Goal: Task Accomplishment & Management: Manage account settings

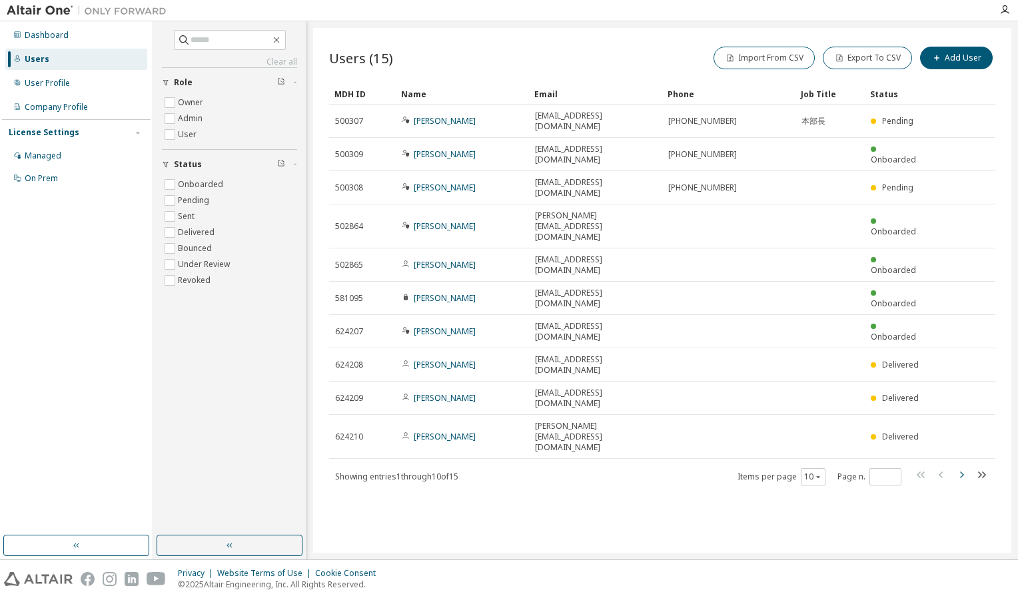
click at [964, 467] on icon "button" at bounding box center [961, 475] width 16 height 16
type input "*"
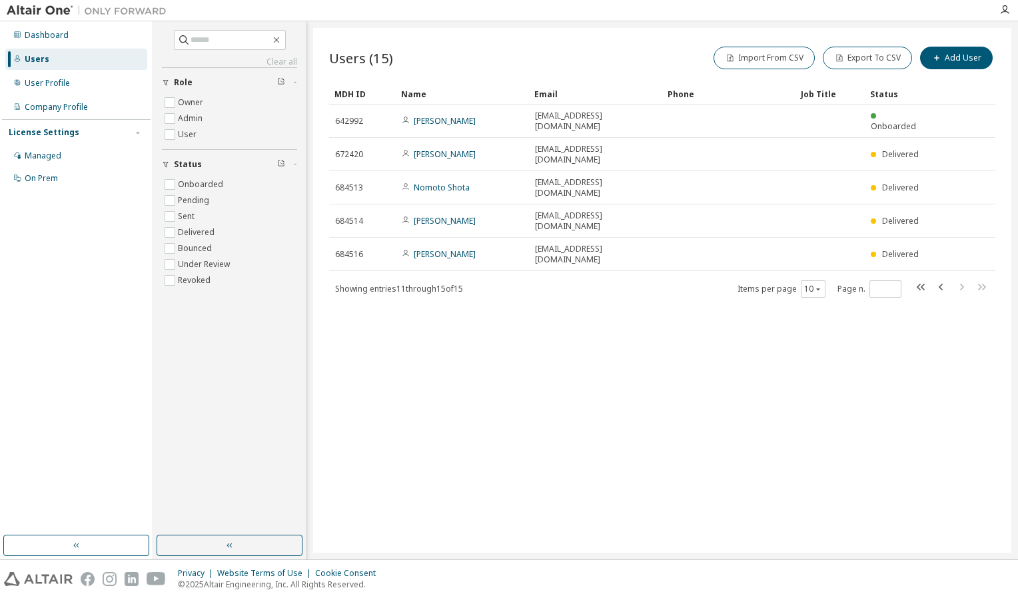
click at [826, 452] on div "Users (15) Import From CSV Export To CSV Add User Clear Load Save Save As Field…" at bounding box center [662, 290] width 698 height 525
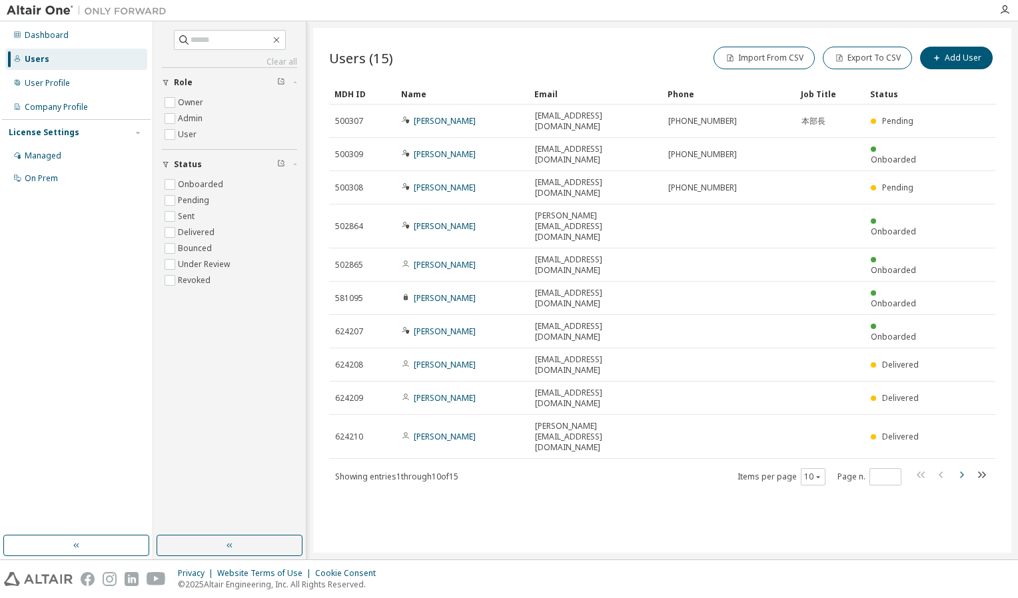
click at [962, 472] on icon "button" at bounding box center [962, 475] width 4 height 7
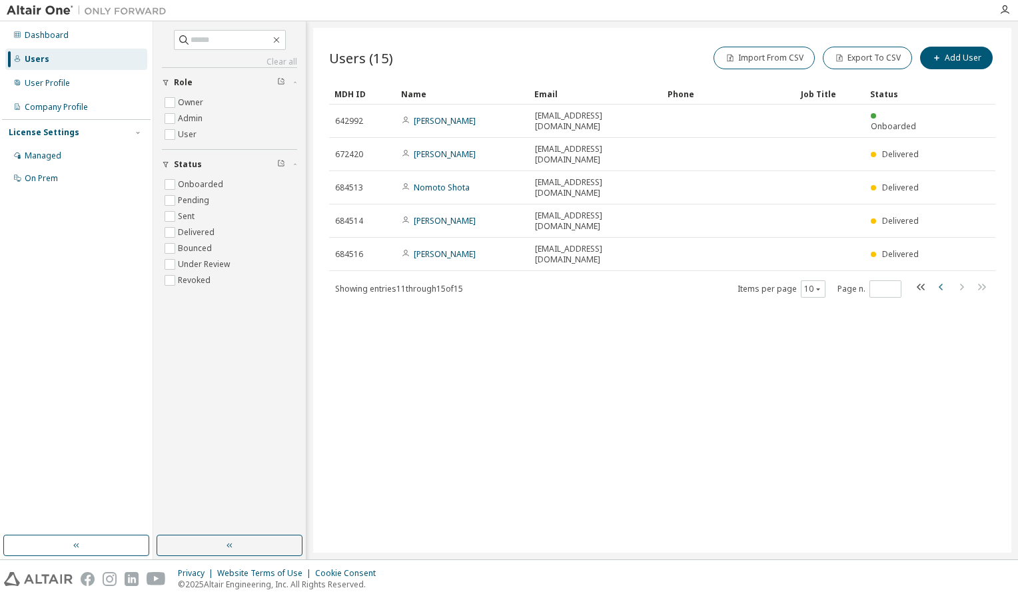
click at [940, 279] on icon "button" at bounding box center [941, 287] width 16 height 16
type input "*"
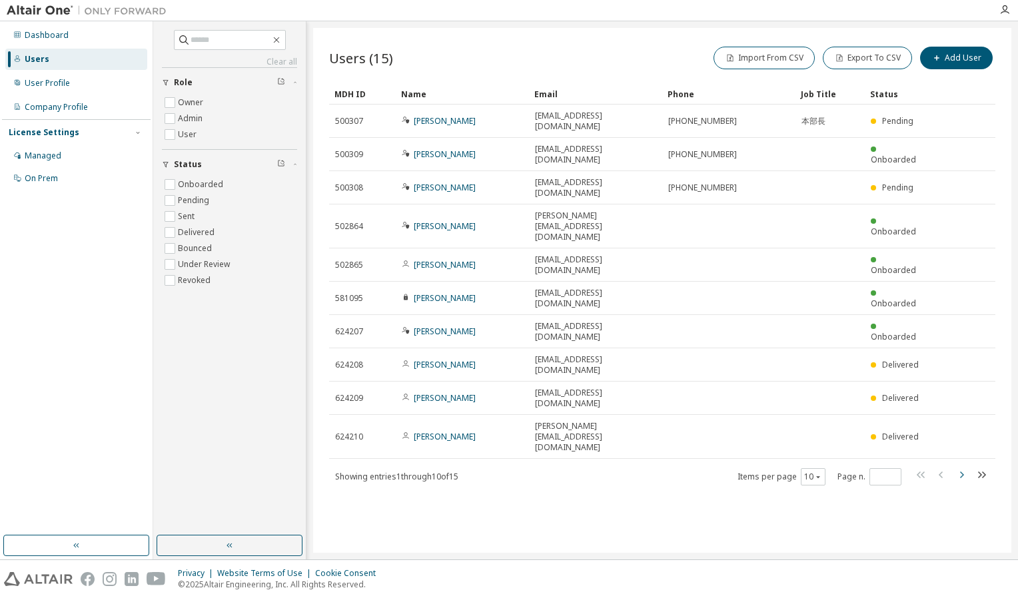
click at [959, 467] on icon "button" at bounding box center [961, 475] width 16 height 16
type input "*"
click at [962, 472] on icon "button" at bounding box center [962, 475] width 4 height 7
type input "*"
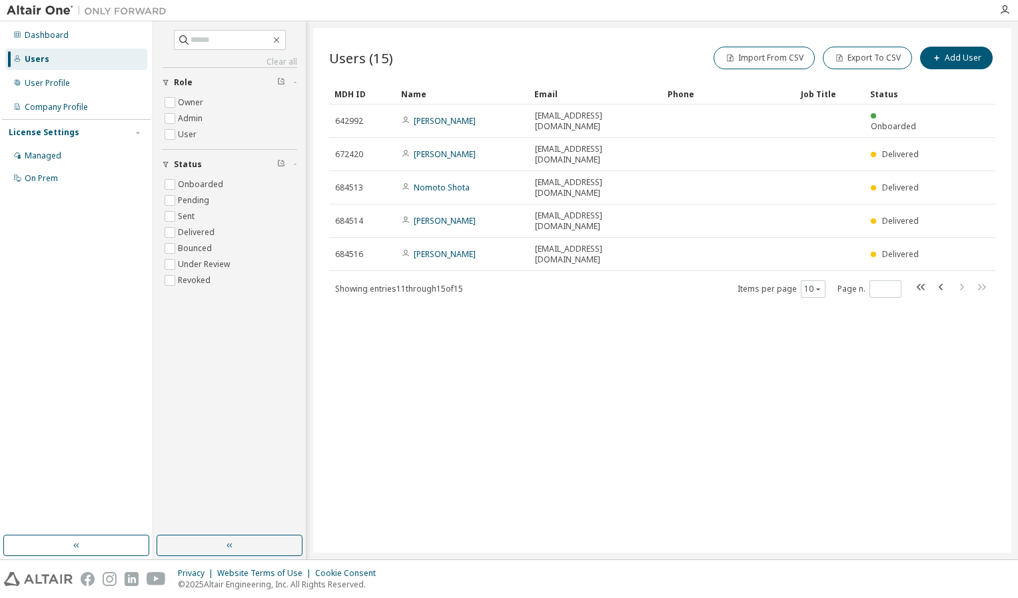
click at [28, 4] on img at bounding box center [90, 10] width 166 height 13
click at [920, 430] on div "Users (15) Import From CSV Export To CSV Add User Clear Load Save Save As Field…" at bounding box center [662, 290] width 698 height 525
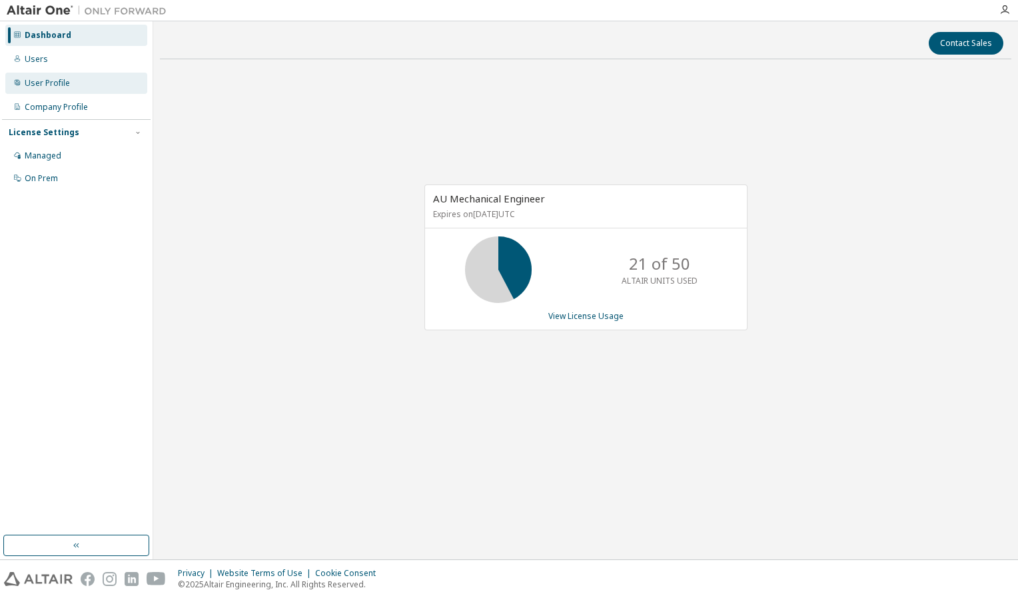
click at [62, 82] on div "User Profile" at bounding box center [47, 83] width 45 height 11
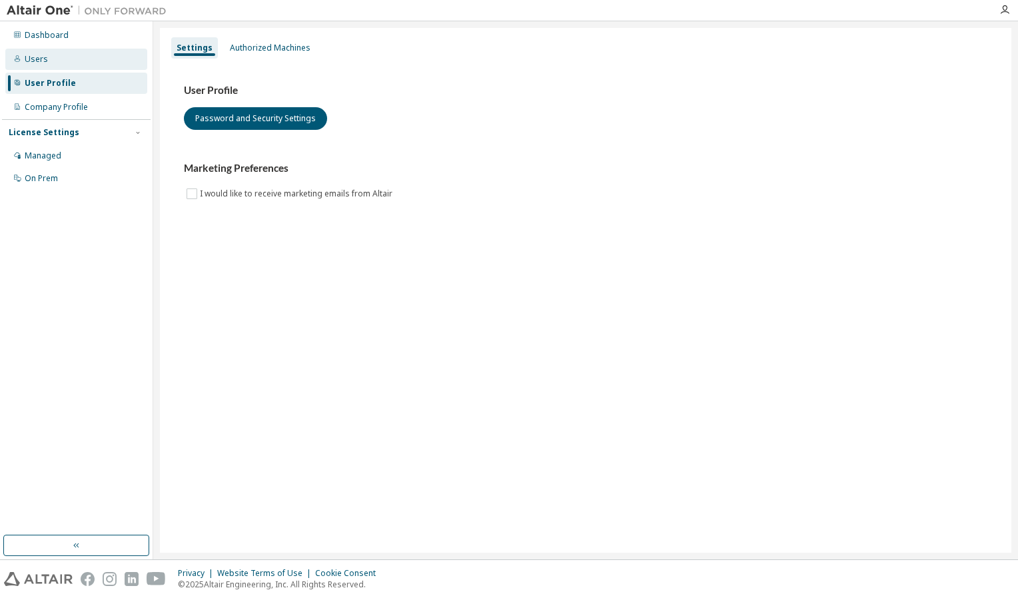
click at [52, 63] on div "Users" at bounding box center [76, 59] width 142 height 21
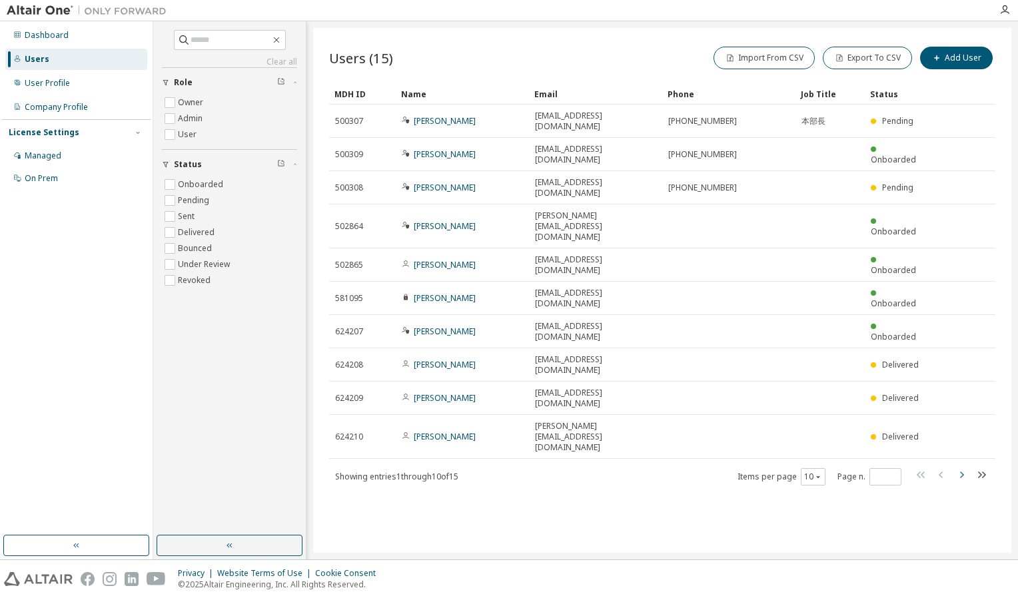
click at [956, 467] on icon "button" at bounding box center [961, 475] width 16 height 16
type input "*"
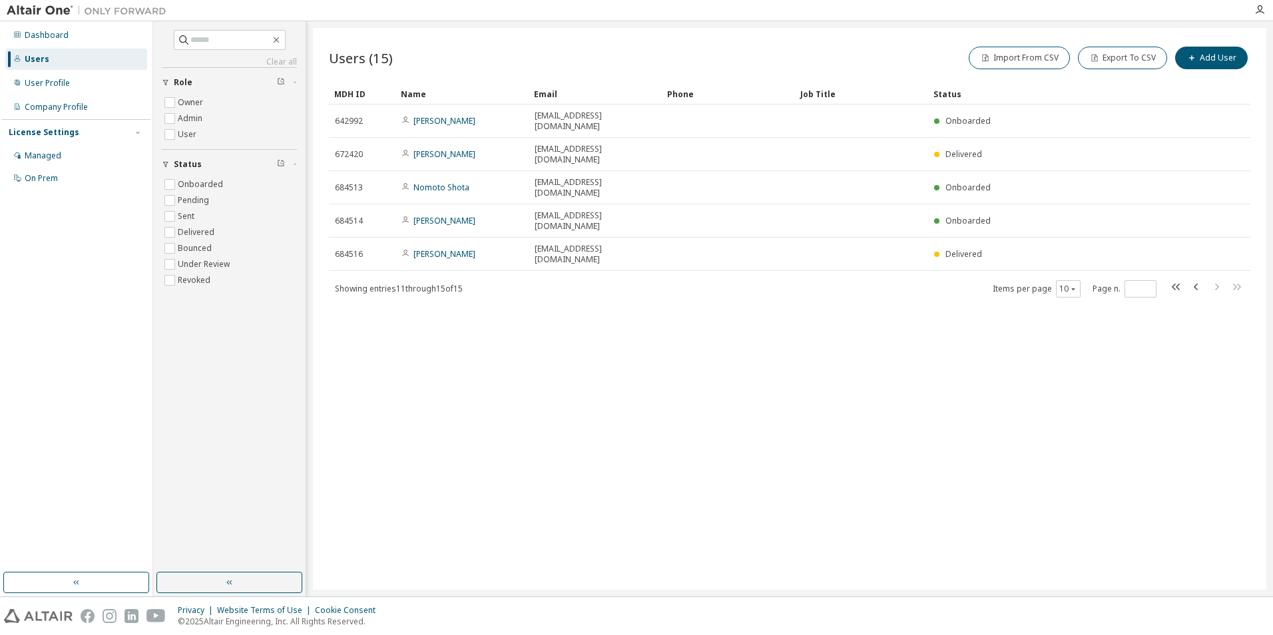
click at [509, 557] on div "Users (15) Import From CSV Export To CSV Add User Clear Load Save Save As Field…" at bounding box center [790, 309] width 954 height 562
click at [1017, 456] on div "Users (15) Import From CSV Export To CSV Add User Clear Load Save Save As Field…" at bounding box center [790, 309] width 954 height 562
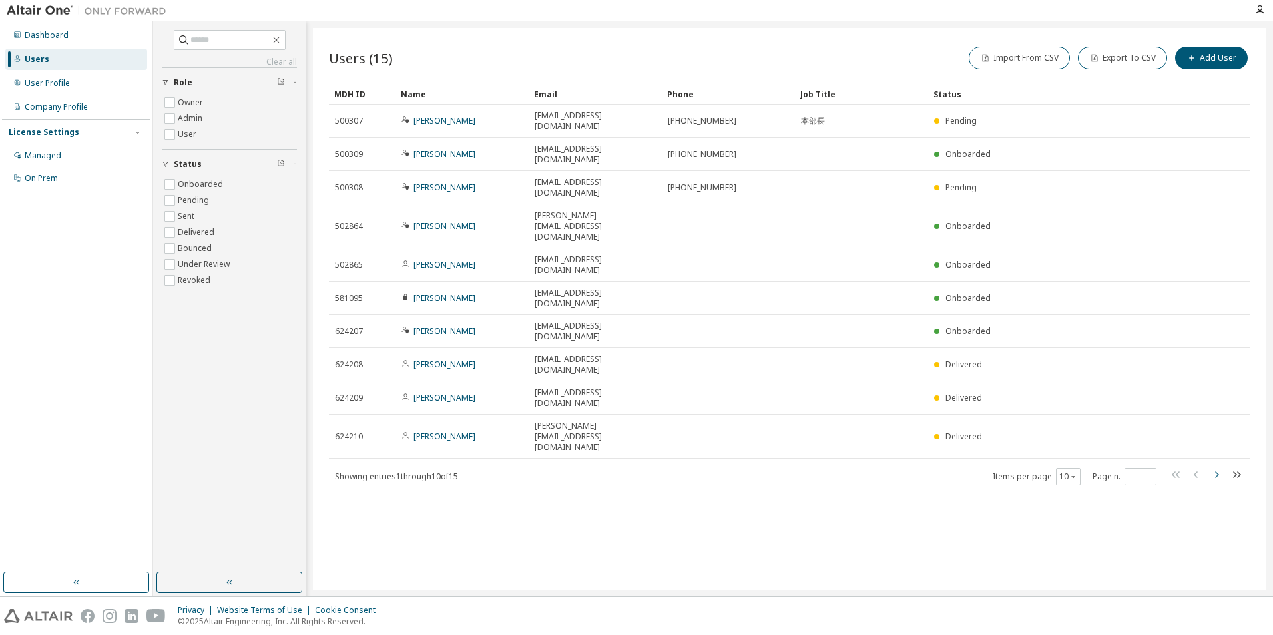
click at [1221, 467] on icon "button" at bounding box center [1217, 475] width 16 height 16
type input "*"
